Goal: Find specific page/section: Find specific page/section

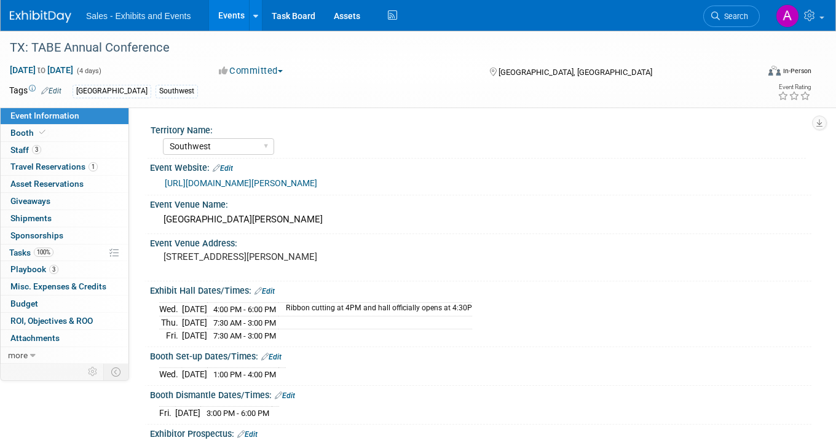
select select "Southwest"
click at [729, 19] on span "Search" at bounding box center [734, 16] width 28 height 9
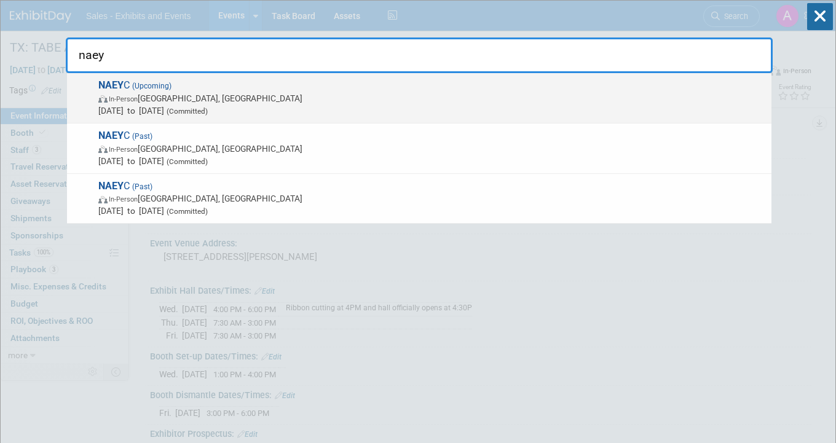
type input "naey"
click at [309, 110] on span "Nov 19, 2025 to Nov 22, 2025 (Committed)" at bounding box center [431, 111] width 667 height 12
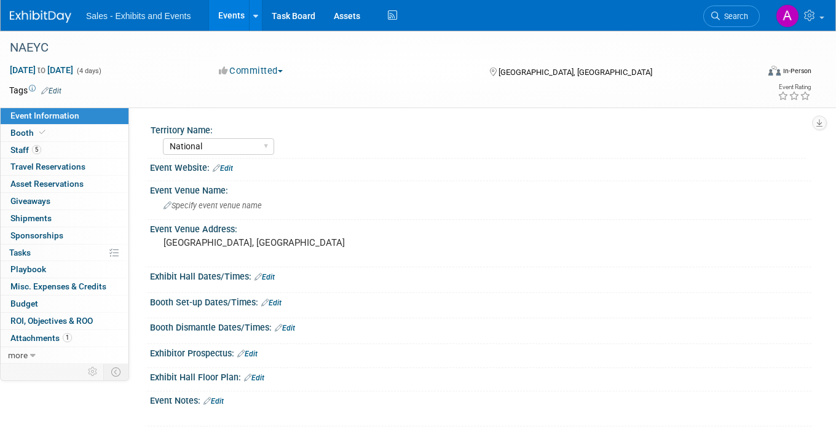
select select "National"
click at [53, 136] on link "Booth" at bounding box center [65, 133] width 128 height 17
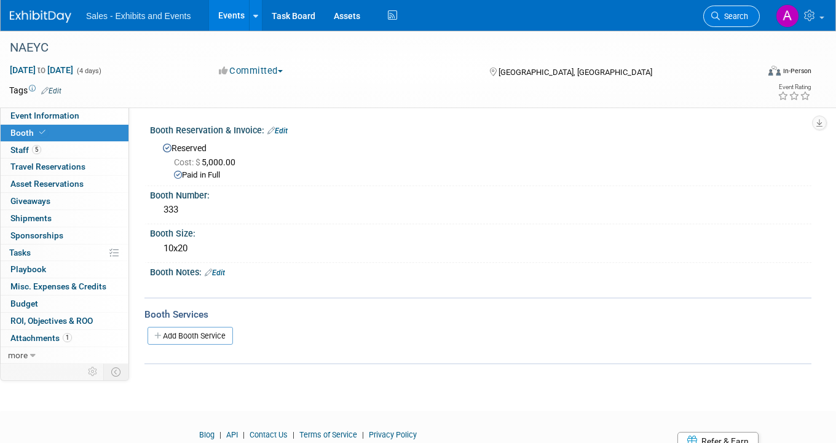
click at [736, 20] on span "Search" at bounding box center [734, 16] width 28 height 9
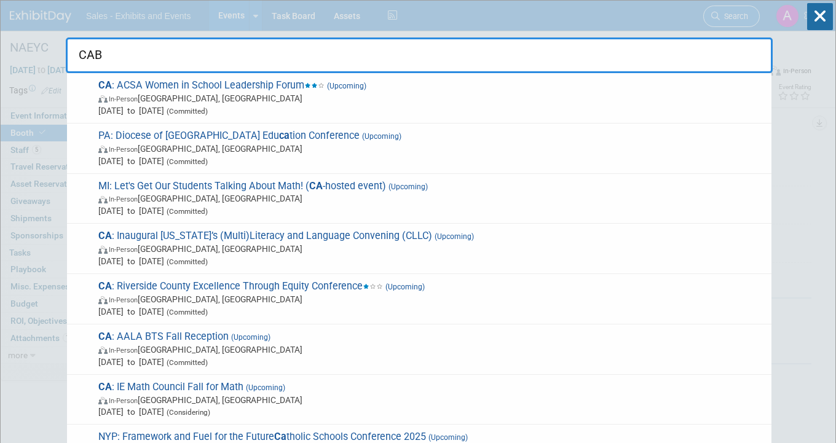
type input "CABE"
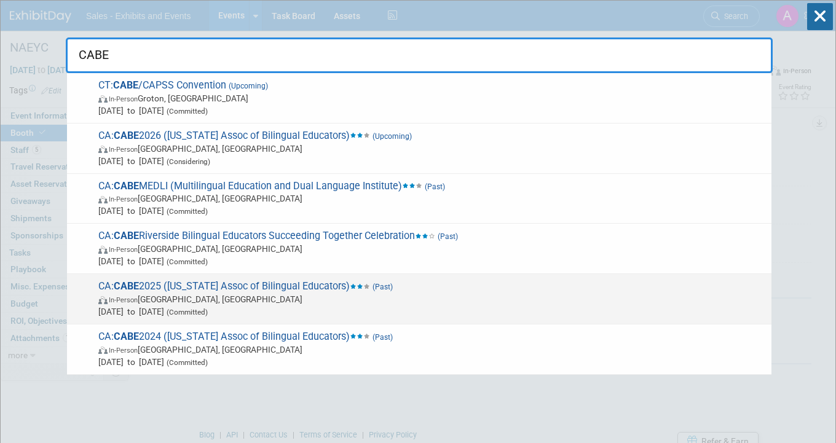
click at [293, 280] on span "CA: CABE 2025 ([US_STATE] Assoc of Bilingual Educators) (Past) In-Person [GEOGR…" at bounding box center [430, 298] width 671 height 37
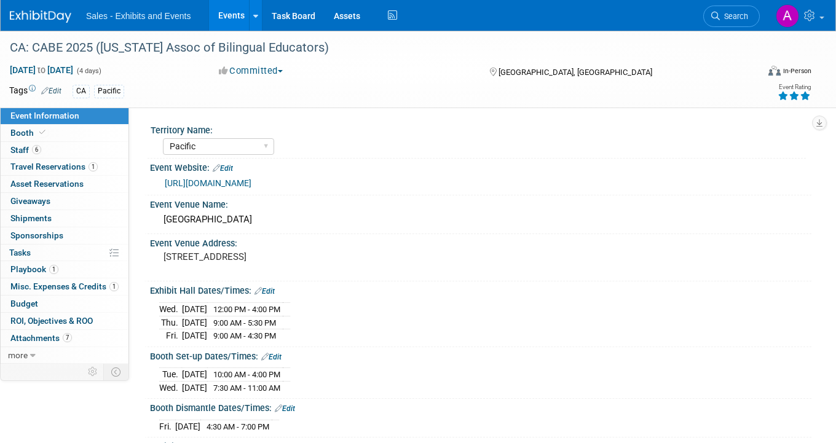
select select "Pacific"
click at [81, 132] on link "Booth" at bounding box center [65, 133] width 128 height 17
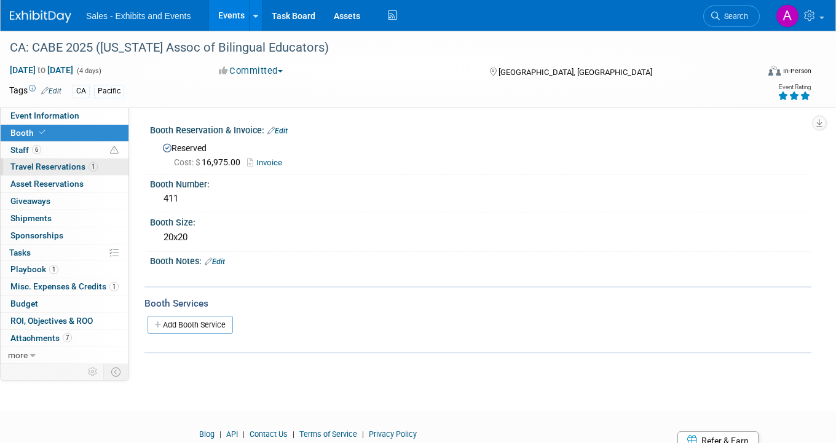
click at [50, 165] on span "Travel Reservations 1" at bounding box center [53, 167] width 87 height 10
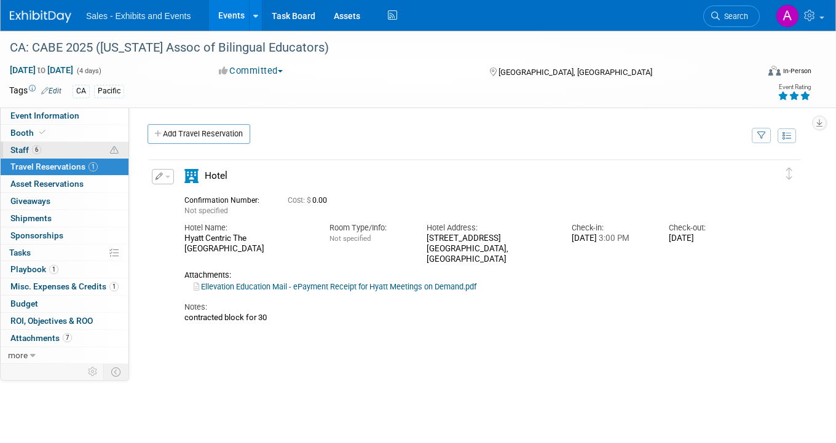
click at [54, 149] on link "6 Staff 6" at bounding box center [65, 150] width 128 height 17
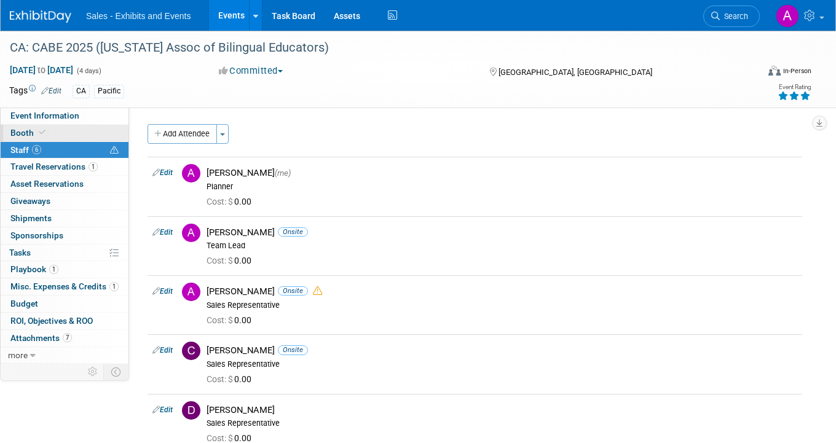
click at [59, 133] on link "Booth" at bounding box center [65, 133] width 128 height 17
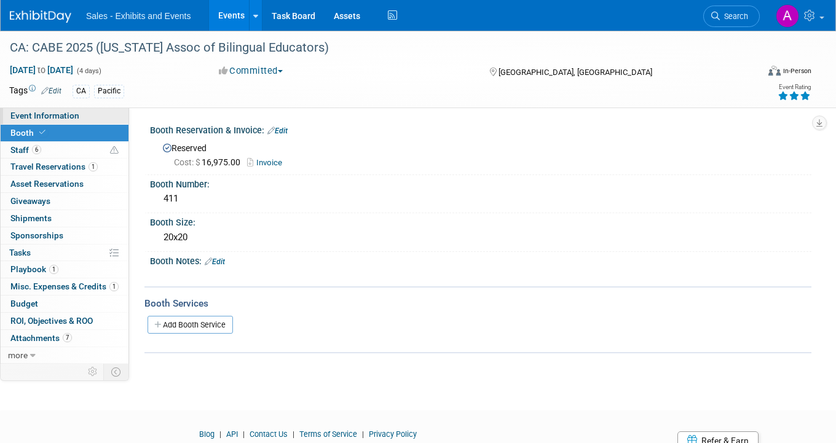
click at [69, 120] on span "Event Information" at bounding box center [44, 116] width 69 height 10
select select "Pacific"
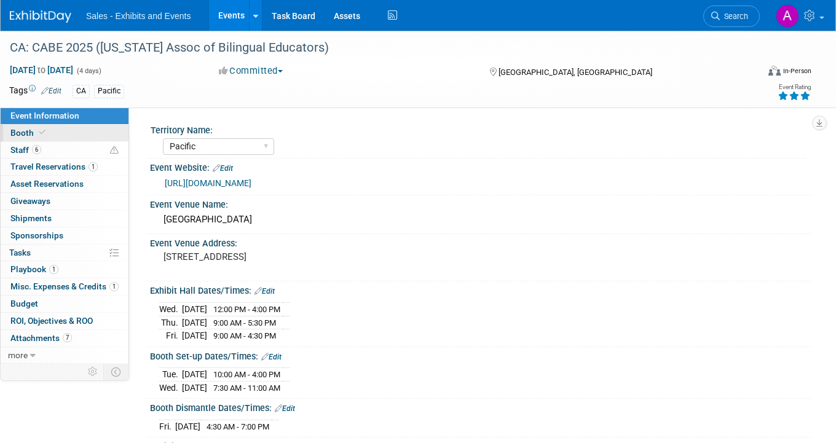
click at [69, 136] on link "Booth" at bounding box center [65, 133] width 128 height 17
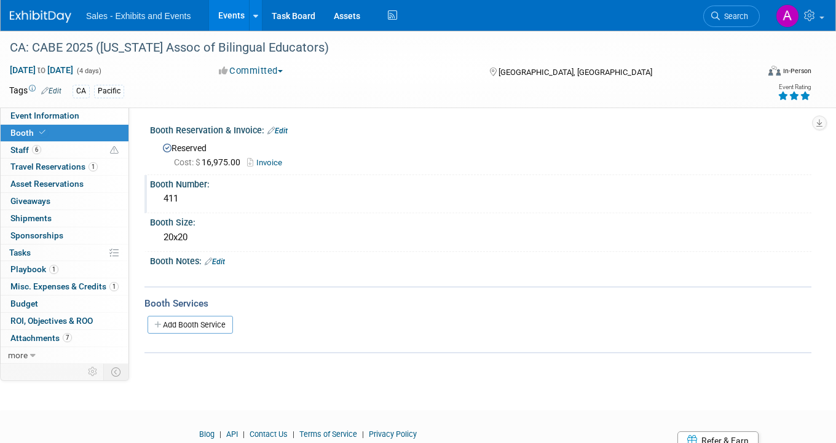
scroll to position [17, 0]
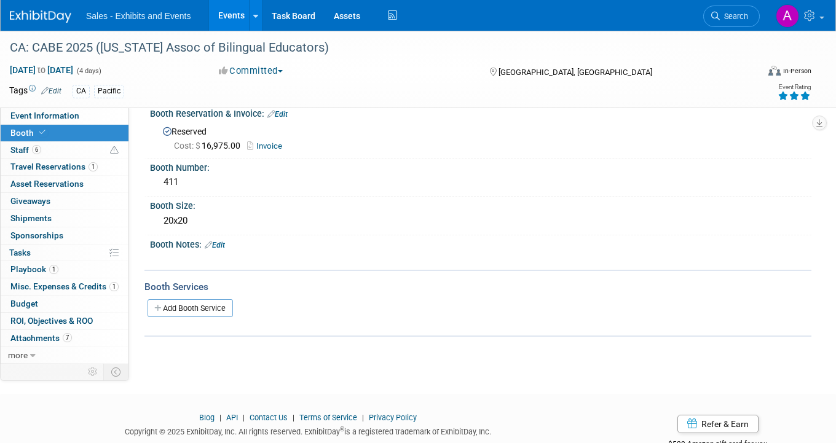
click at [280, 148] on link "Invoice" at bounding box center [267, 145] width 41 height 9
